Goal: Find specific page/section: Find specific page/section

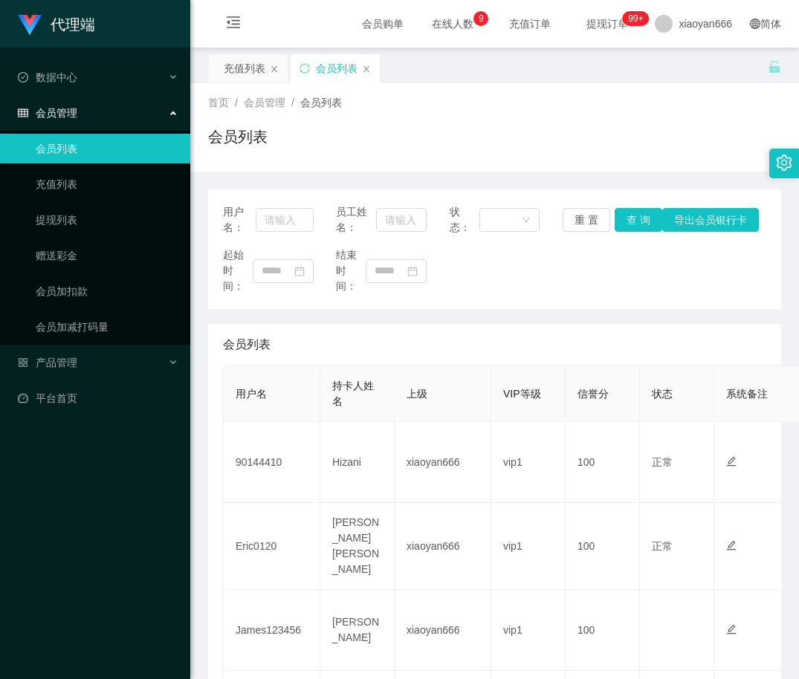
scroll to position [116, 0]
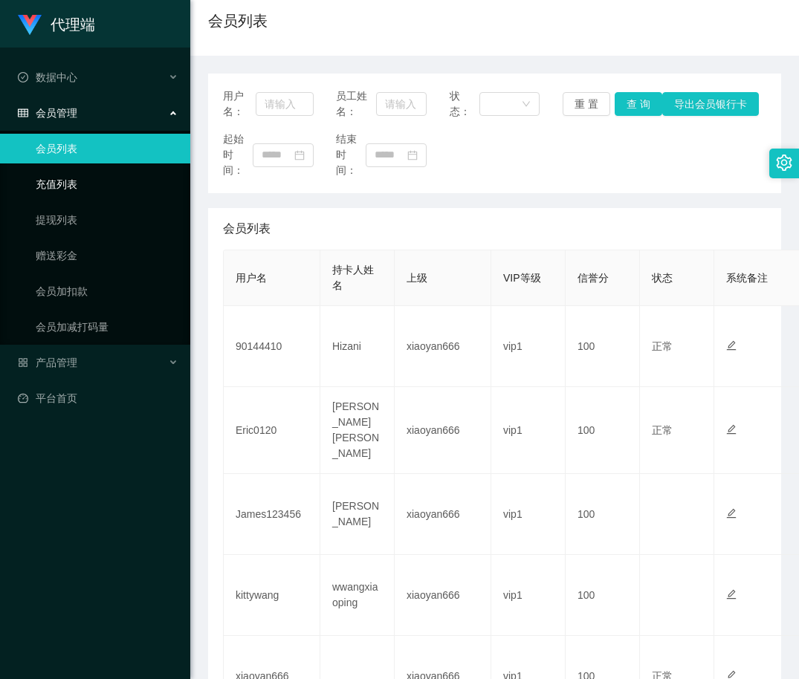
click at [113, 173] on link "充值列表" at bounding box center [107, 184] width 143 height 30
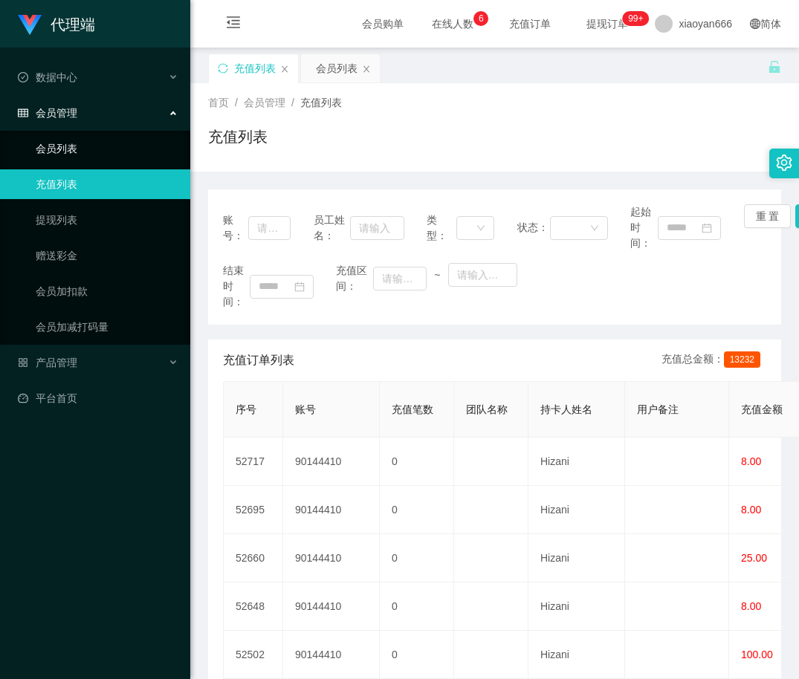
click at [92, 147] on link "会员列表" at bounding box center [107, 149] width 143 height 30
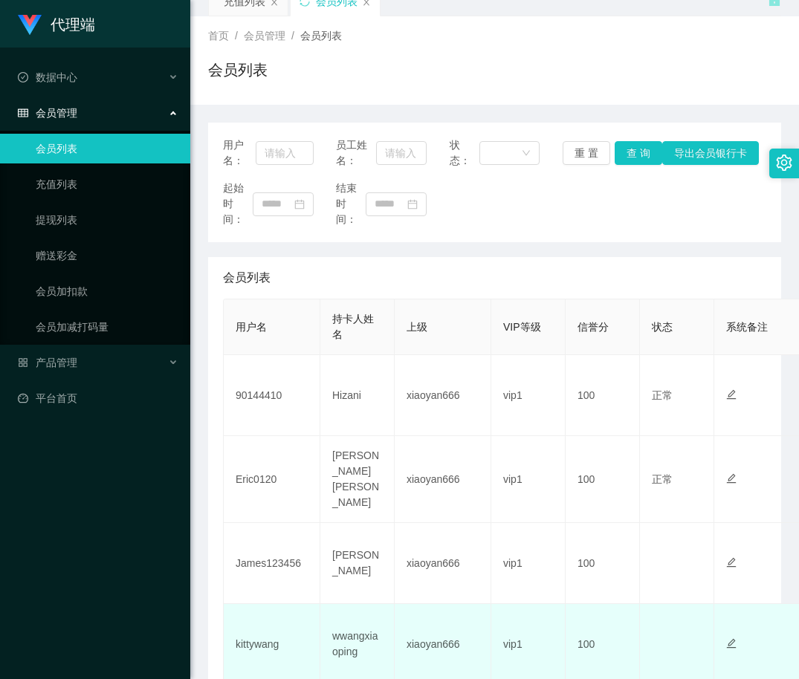
scroll to position [149, 0]
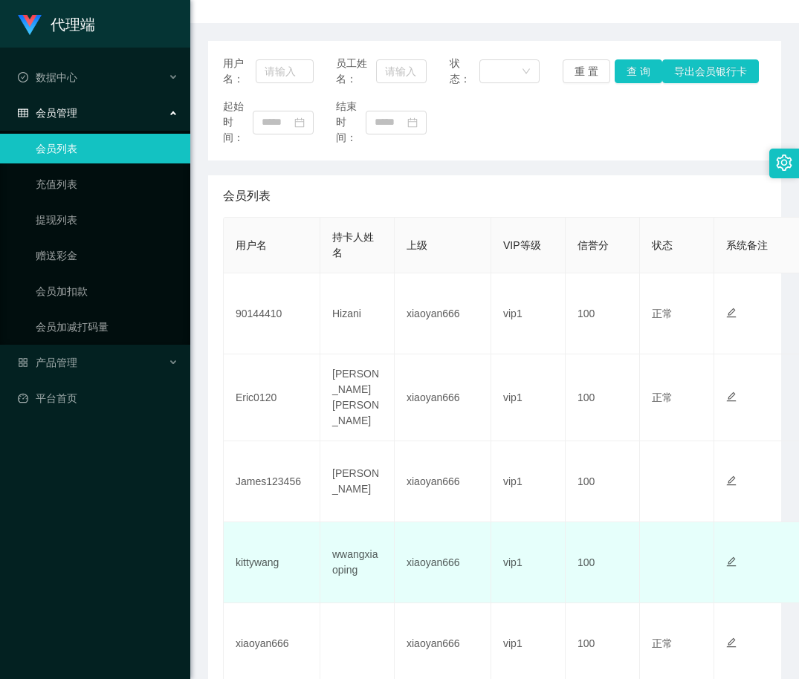
click at [277, 557] on td "kittywang" at bounding box center [272, 563] width 97 height 81
copy td "kittywang"
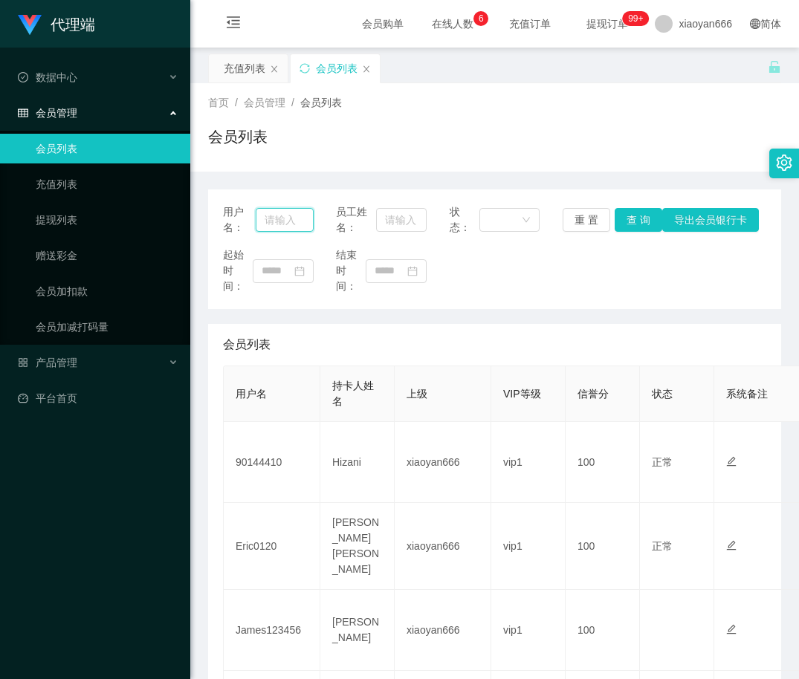
click at [275, 216] on input "text" at bounding box center [285, 220] width 58 height 24
paste input "kittywang"
type input "kittywang"
click at [635, 220] on button "查 询" at bounding box center [639, 220] width 48 height 24
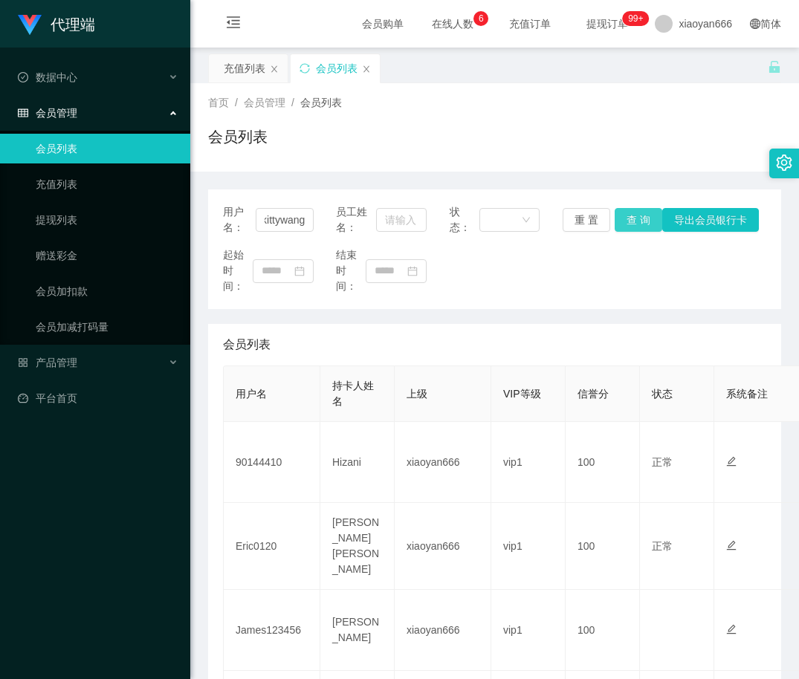
scroll to position [0, 0]
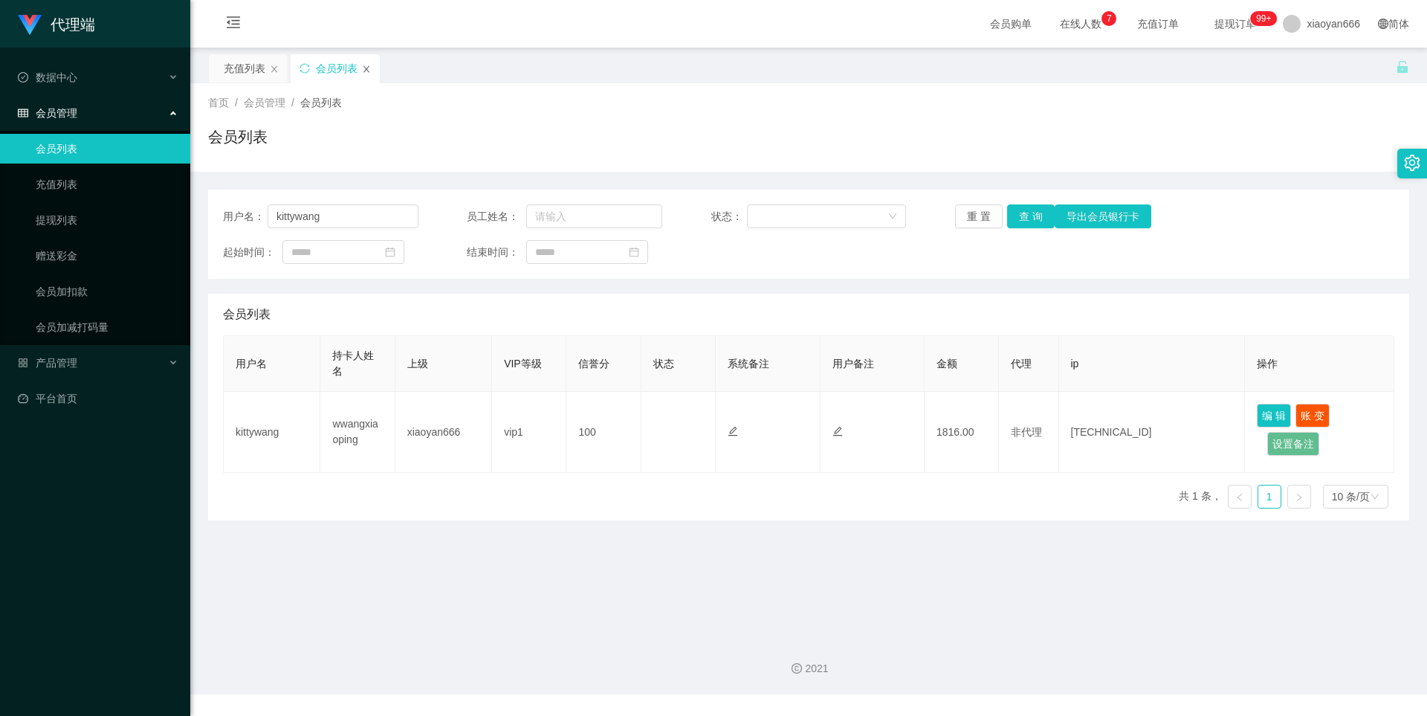
click at [370, 68] on icon "图标: close" at bounding box center [366, 69] width 9 height 9
